Goal: Task Accomplishment & Management: Manage account settings

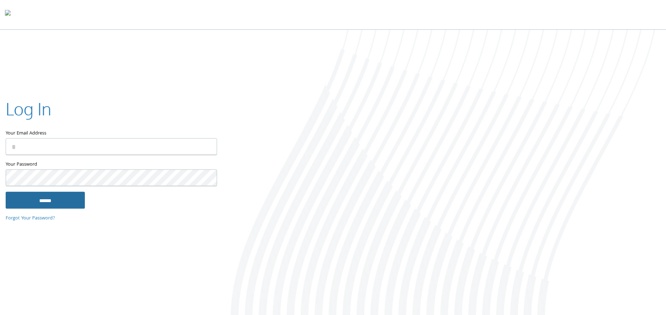
type input "**********"
click at [70, 203] on input "******" at bounding box center [45, 200] width 79 height 17
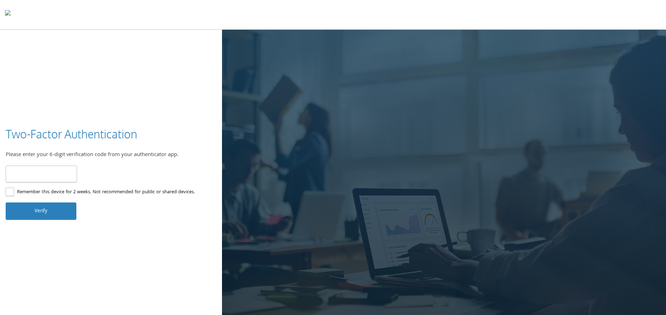
click at [60, 176] on input "number" at bounding box center [41, 173] width 71 height 17
click at [43, 174] on input "number" at bounding box center [41, 173] width 71 height 17
type input "*"
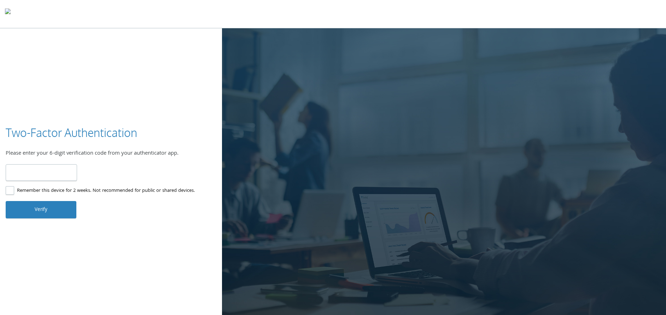
drag, startPoint x: 23, startPoint y: 173, endPoint x: 10, endPoint y: 170, distance: 13.4
click at [10, 170] on input "*" at bounding box center [41, 172] width 71 height 17
type input "*"
drag, startPoint x: 11, startPoint y: 187, endPoint x: 23, endPoint y: 199, distance: 17.3
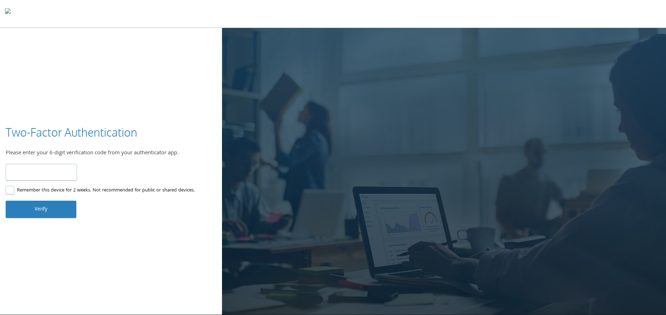
click at [11, 187] on label "Remember this device for 2 weeks. Not recommended for public or shared devices." at bounding box center [100, 190] width 189 height 9
click at [33, 212] on button "Verify" at bounding box center [41, 208] width 71 height 17
click at [10, 170] on input "*" at bounding box center [41, 172] width 71 height 17
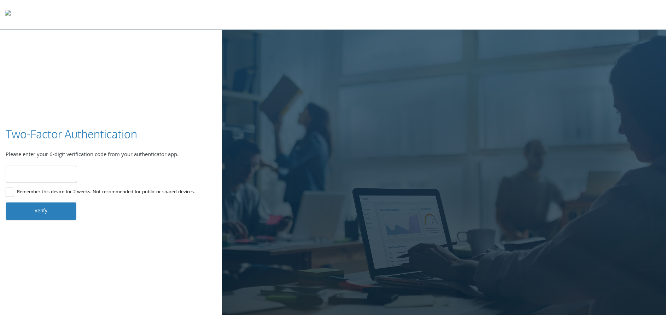
type input "*"
drag, startPoint x: 21, startPoint y: 175, endPoint x: 6, endPoint y: 174, distance: 14.9
click at [6, 174] on input "*" at bounding box center [41, 173] width 71 height 17
click at [17, 171] on input "number" at bounding box center [41, 173] width 71 height 17
type input "*"
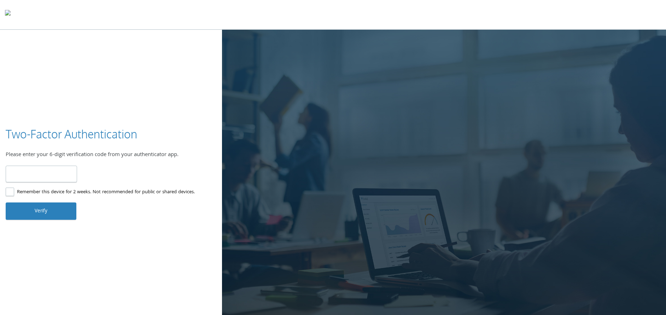
type input "******"
